Goal: Find specific page/section

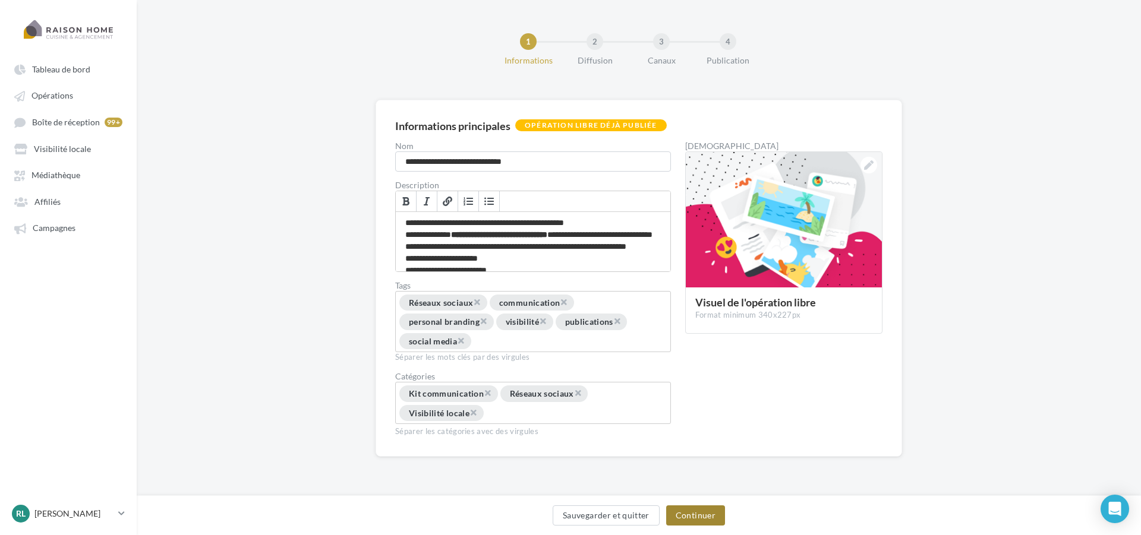
click at [713, 520] on button "Continuer" at bounding box center [695, 516] width 59 height 20
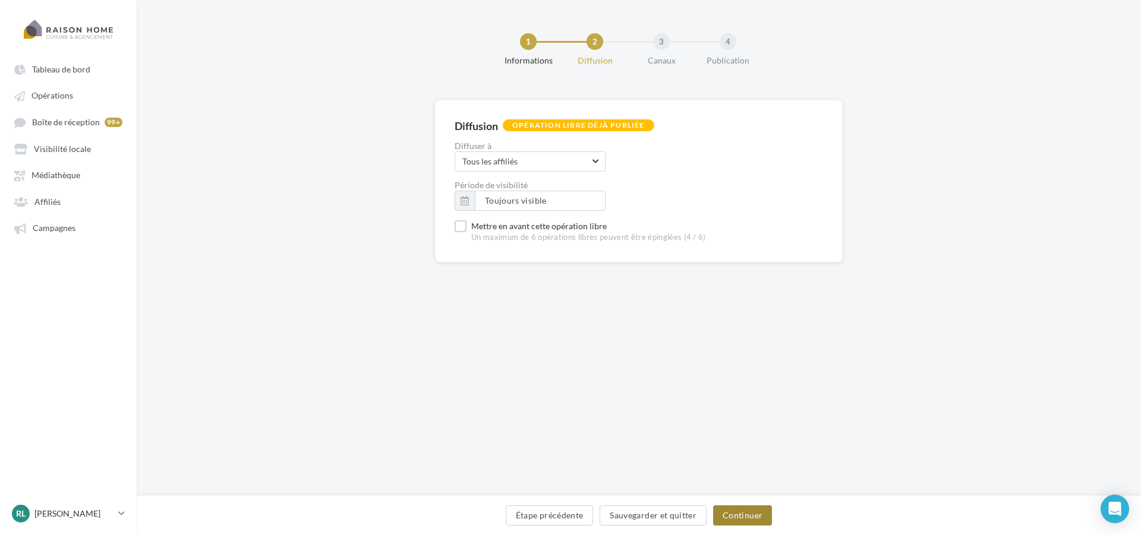
click at [730, 516] on button "Continuer" at bounding box center [742, 516] width 59 height 20
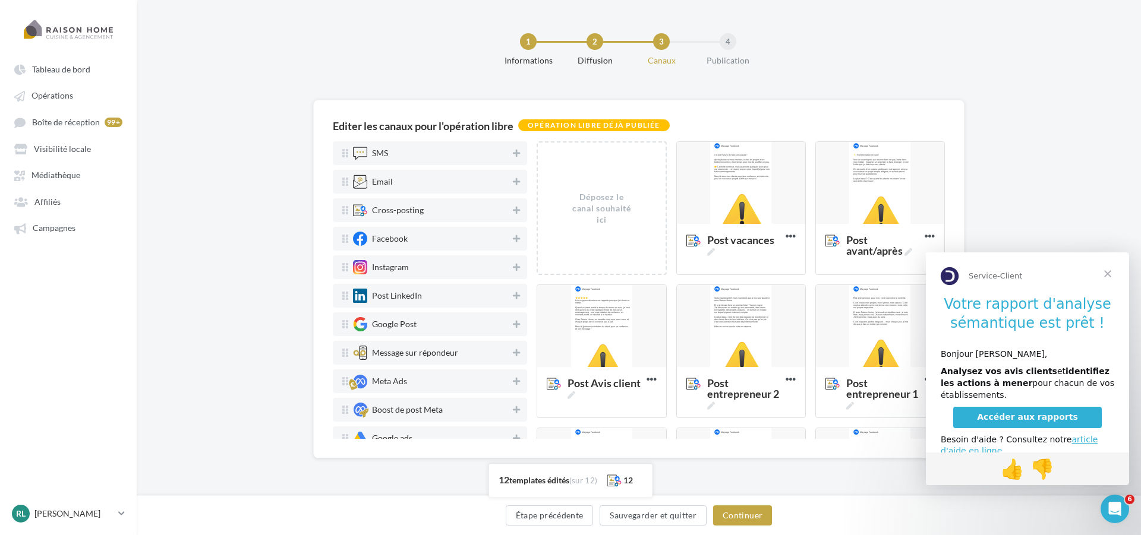
click at [1104, 275] on span "Fermer" at bounding box center [1107, 273] width 43 height 43
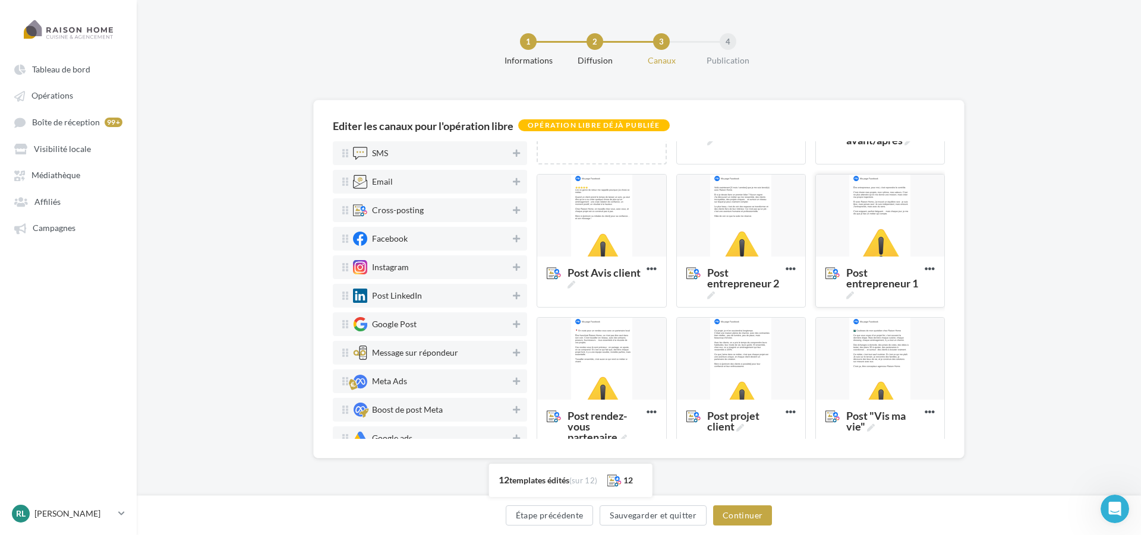
scroll to position [119, 0]
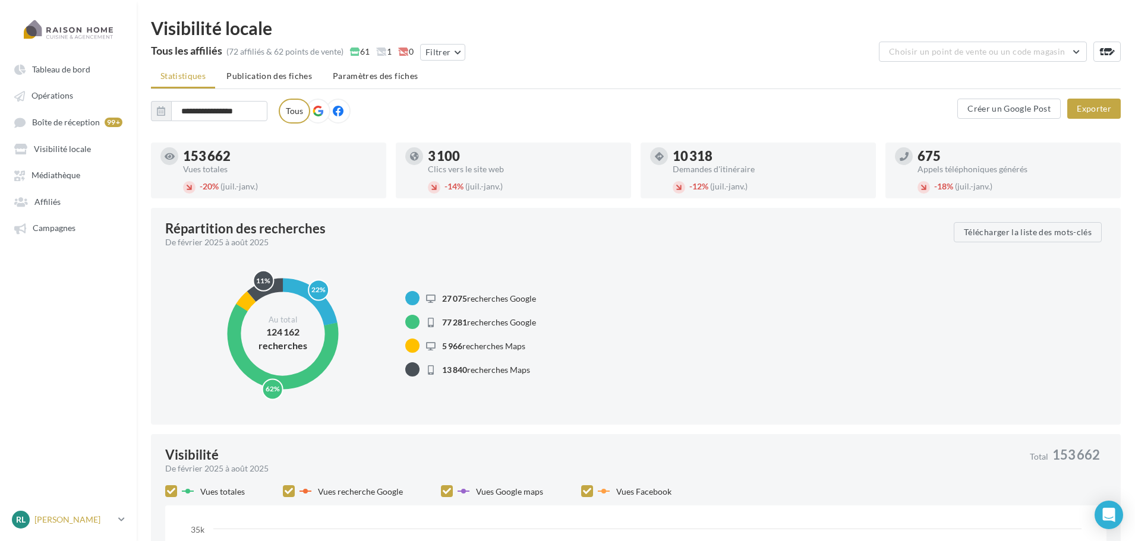
click at [71, 525] on p "[PERSON_NAME]" at bounding box center [73, 520] width 79 height 12
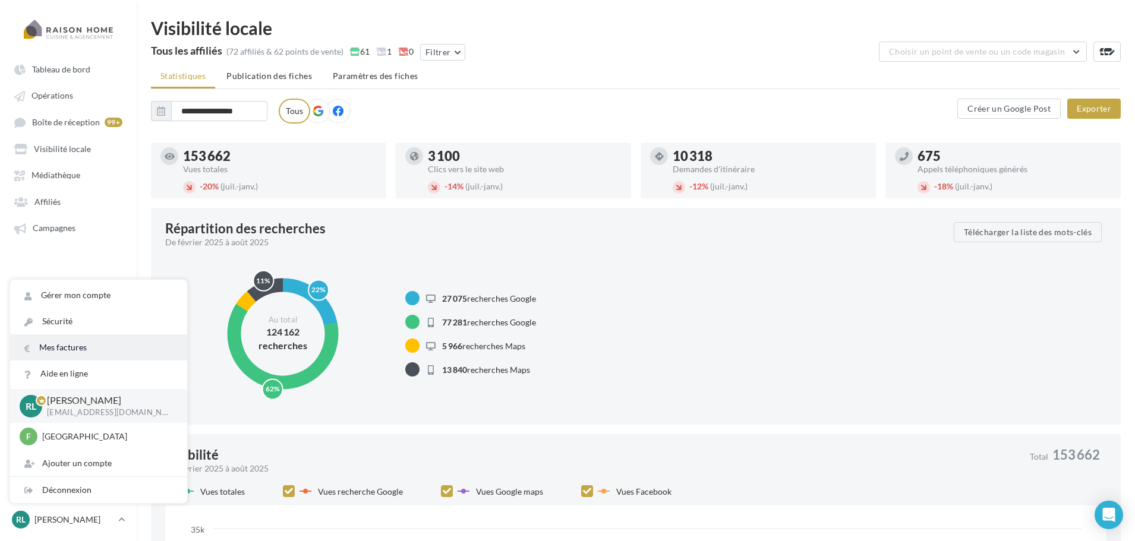
click at [68, 346] on link "Mes factures" at bounding box center [98, 347] width 177 height 26
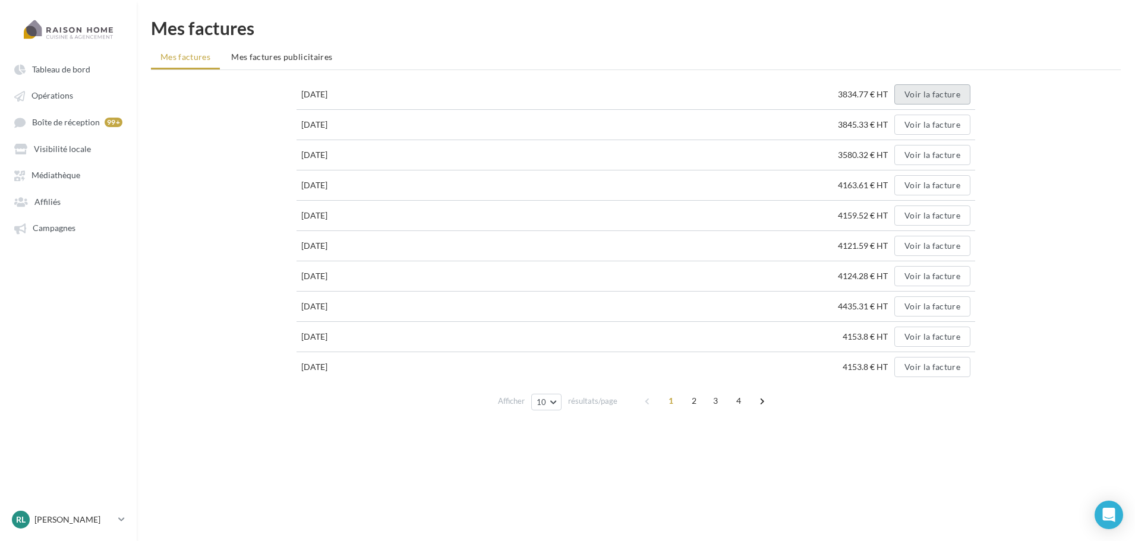
click at [945, 95] on button "Voir la facture" at bounding box center [932, 94] width 76 height 20
